Goal: Information Seeking & Learning: Find contact information

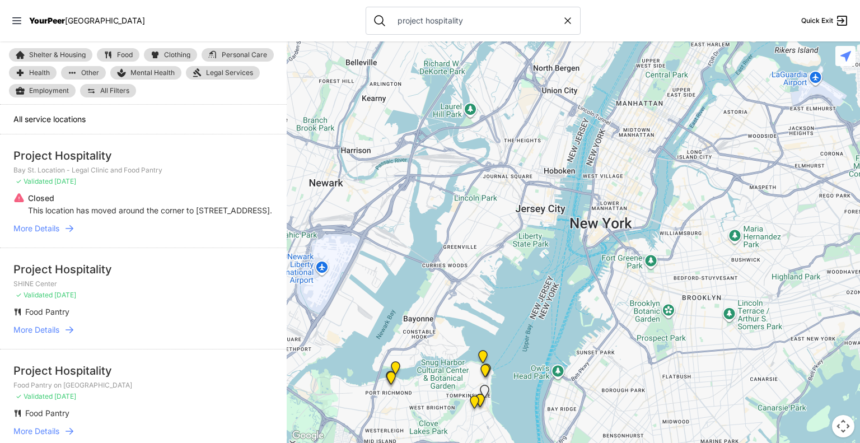
click at [562, 18] on icon at bounding box center [567, 20] width 11 height 11
select select "recentlyUpdated"
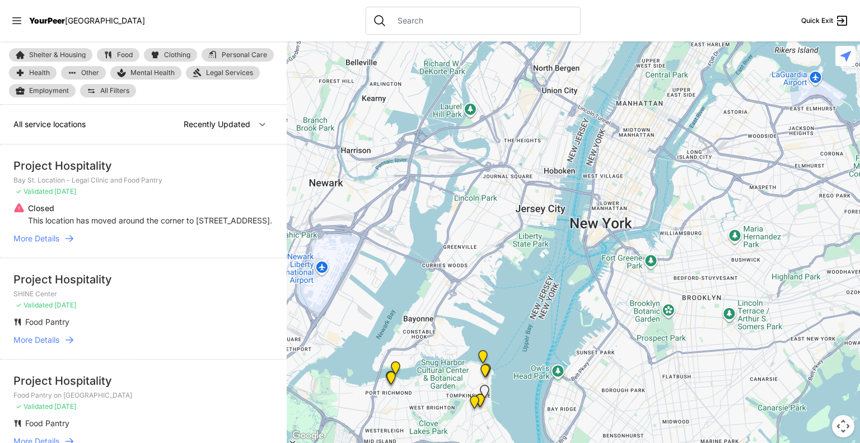
click at [407, 20] on input "text" at bounding box center [482, 20] width 183 height 11
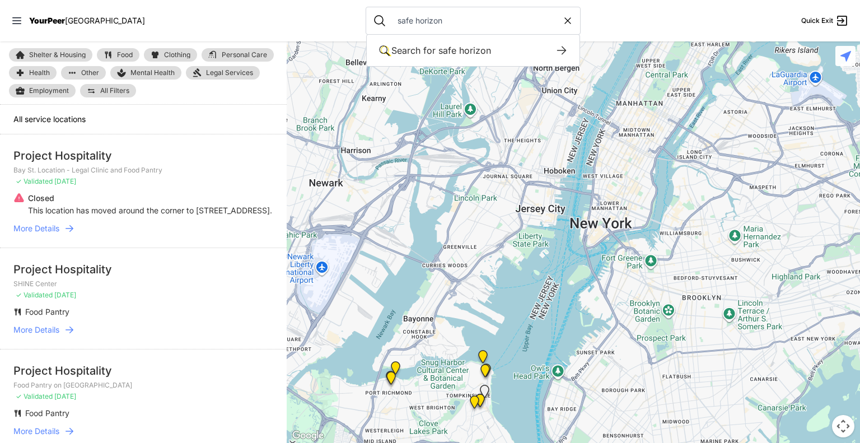
type input "safe horizon"
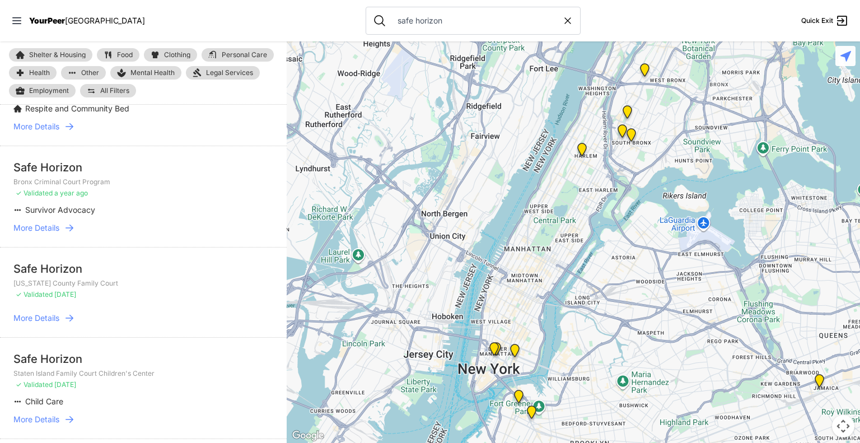
scroll to position [488, 0]
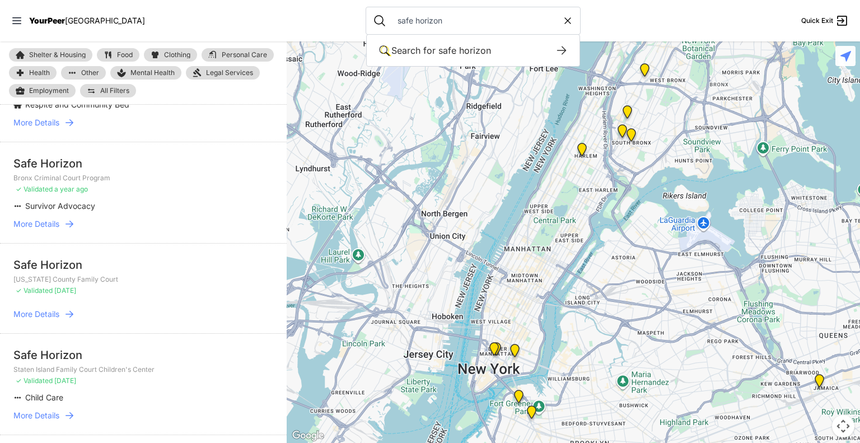
click at [45, 230] on span "More Details" at bounding box center [36, 223] width 46 height 11
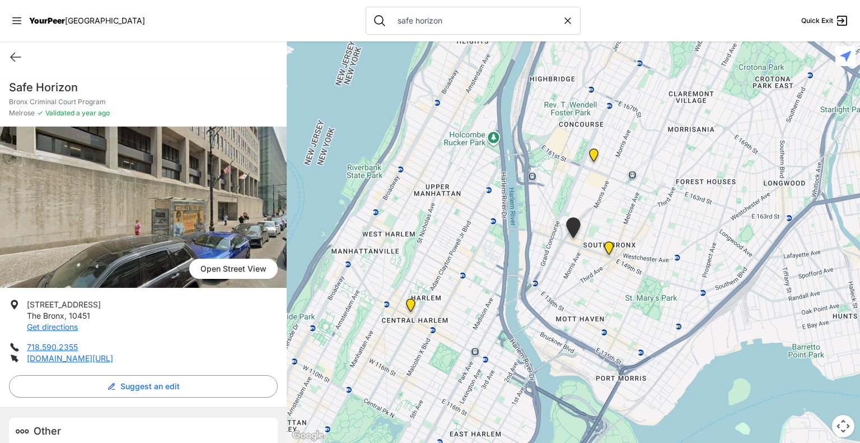
scroll to position [41, 0]
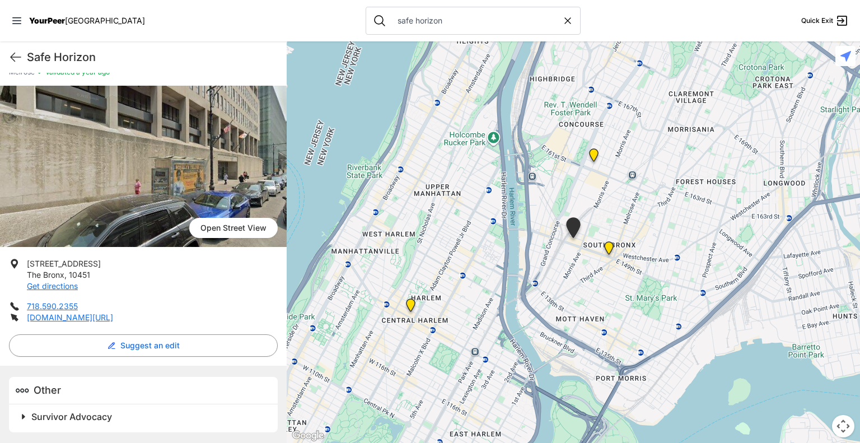
click at [20, 416] on span at bounding box center [164, 417] width 296 height 16
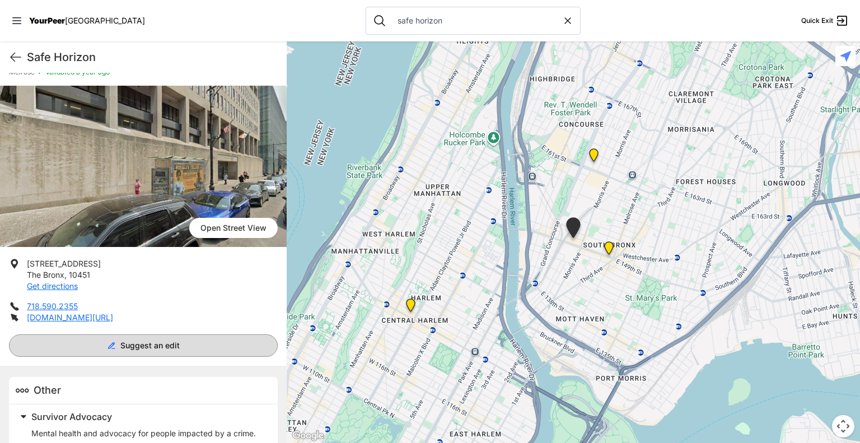
scroll to position [128, 0]
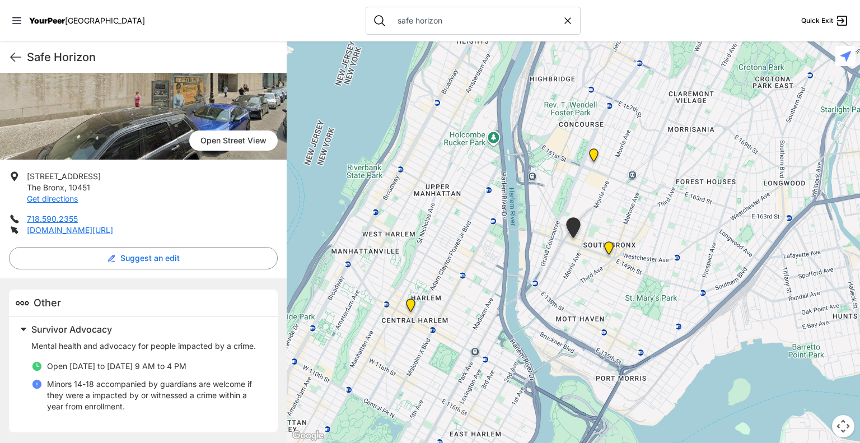
click at [562, 20] on icon at bounding box center [567, 20] width 11 height 11
click at [453, 23] on input "text" at bounding box center [482, 20] width 183 height 11
paste input "[DEMOGRAPHIC_DATA] of [GEOGRAPHIC_DATA] (JCCGCI)"
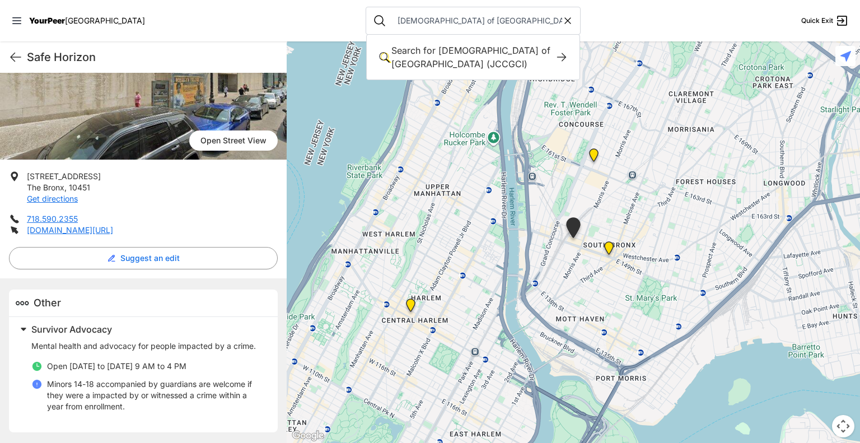
scroll to position [0, 62]
type input "[DEMOGRAPHIC_DATA] of [GEOGRAPHIC_DATA] (JCCGCI)"
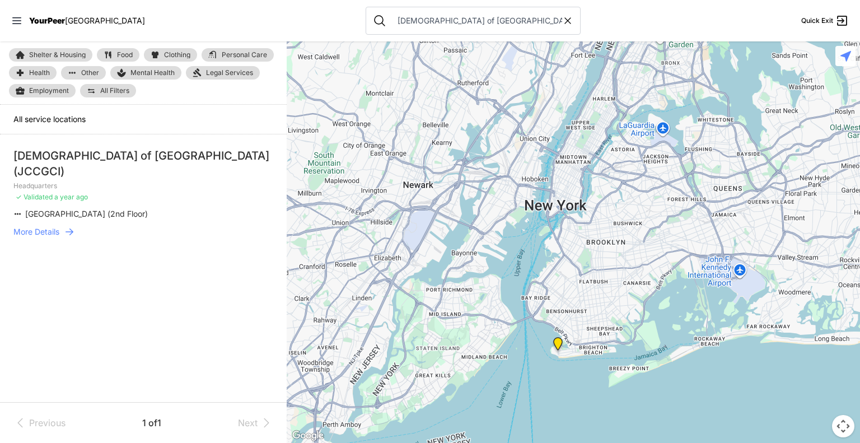
click at [34, 230] on span "More Details" at bounding box center [36, 231] width 46 height 11
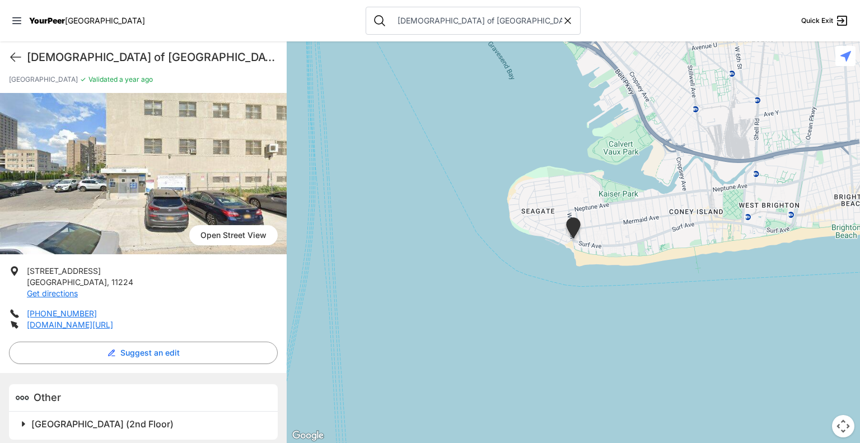
scroll to position [57, 0]
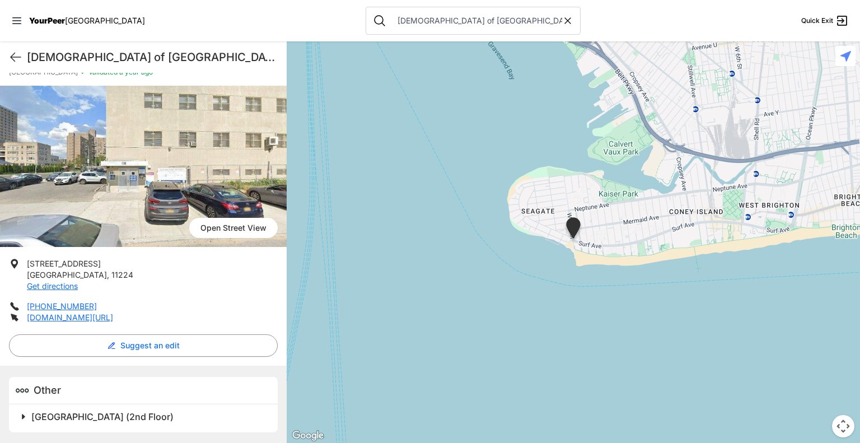
click at [29, 413] on span at bounding box center [164, 417] width 296 height 16
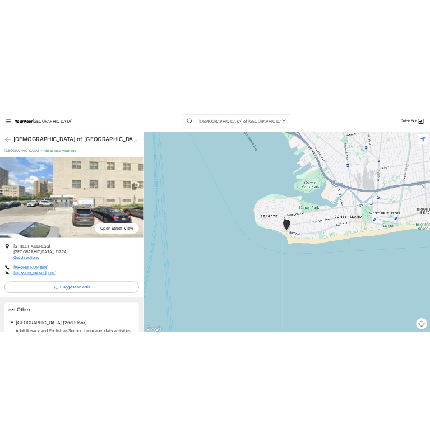
scroll to position [48, 0]
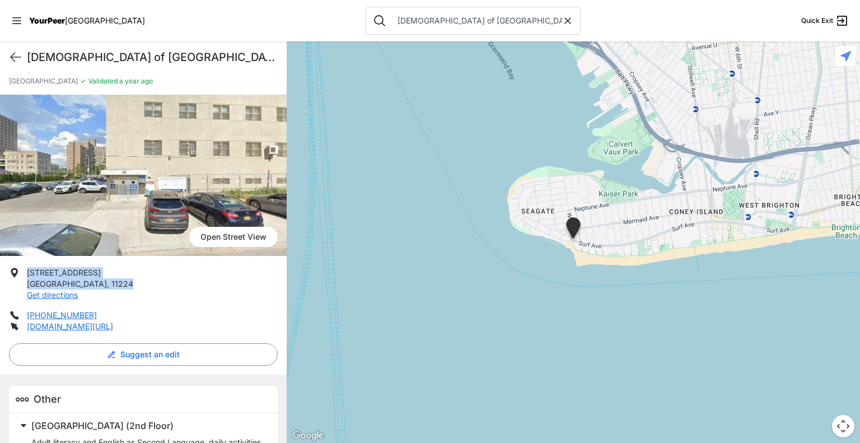
drag, startPoint x: 27, startPoint y: 271, endPoint x: 92, endPoint y: 284, distance: 66.4
click at [92, 284] on li "[STREET_ADDRESS] Get directions" at bounding box center [143, 284] width 269 height 34
copy p "[STREET_ADDRESS]"
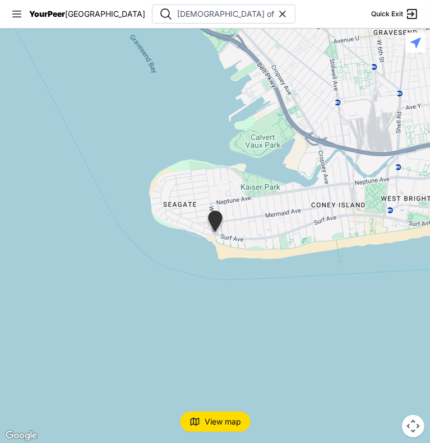
scroll to position [43, 0]
